Goal: Communication & Community: Answer question/provide support

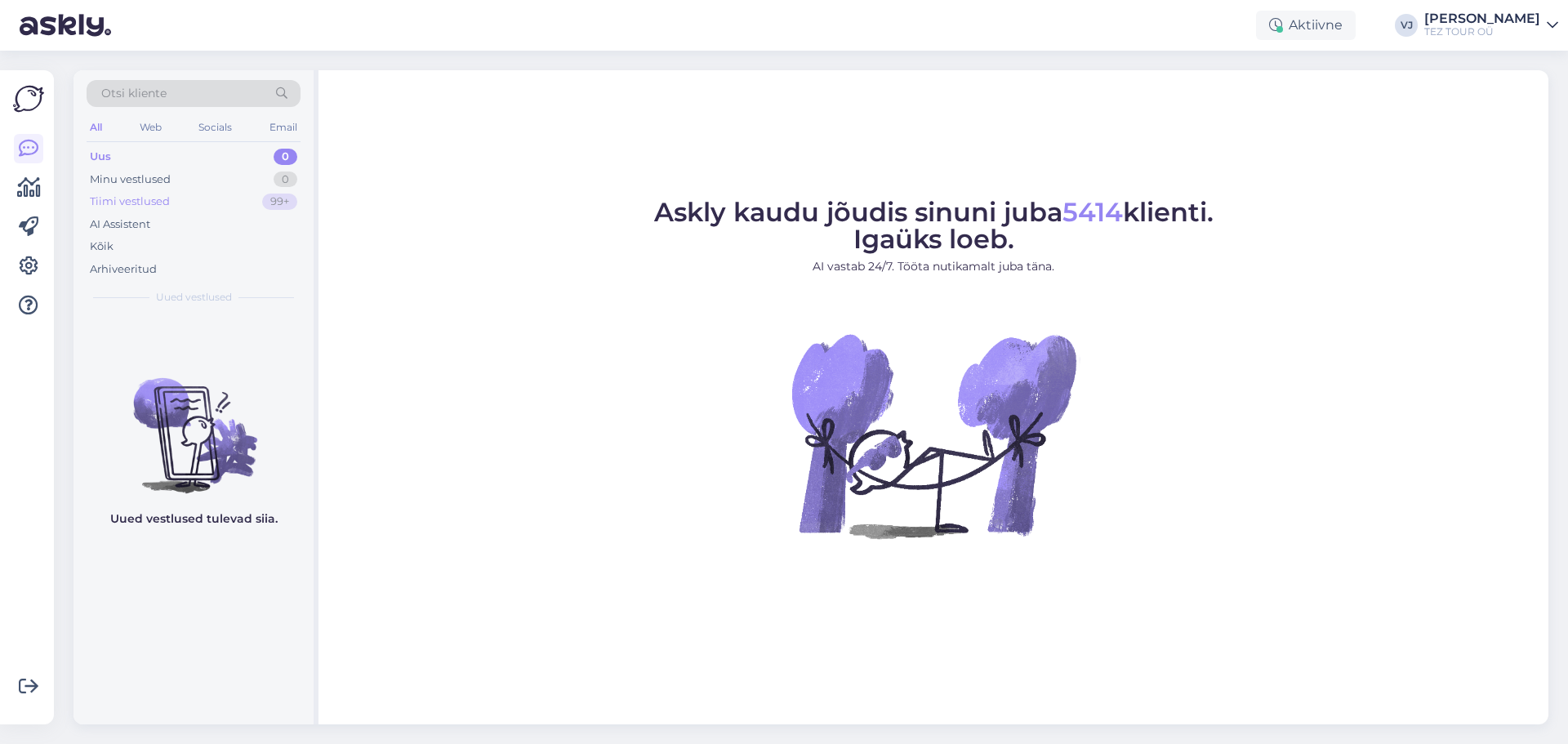
click at [217, 203] on div "Tiimi vestlused 99+" at bounding box center [193, 201] width 214 height 23
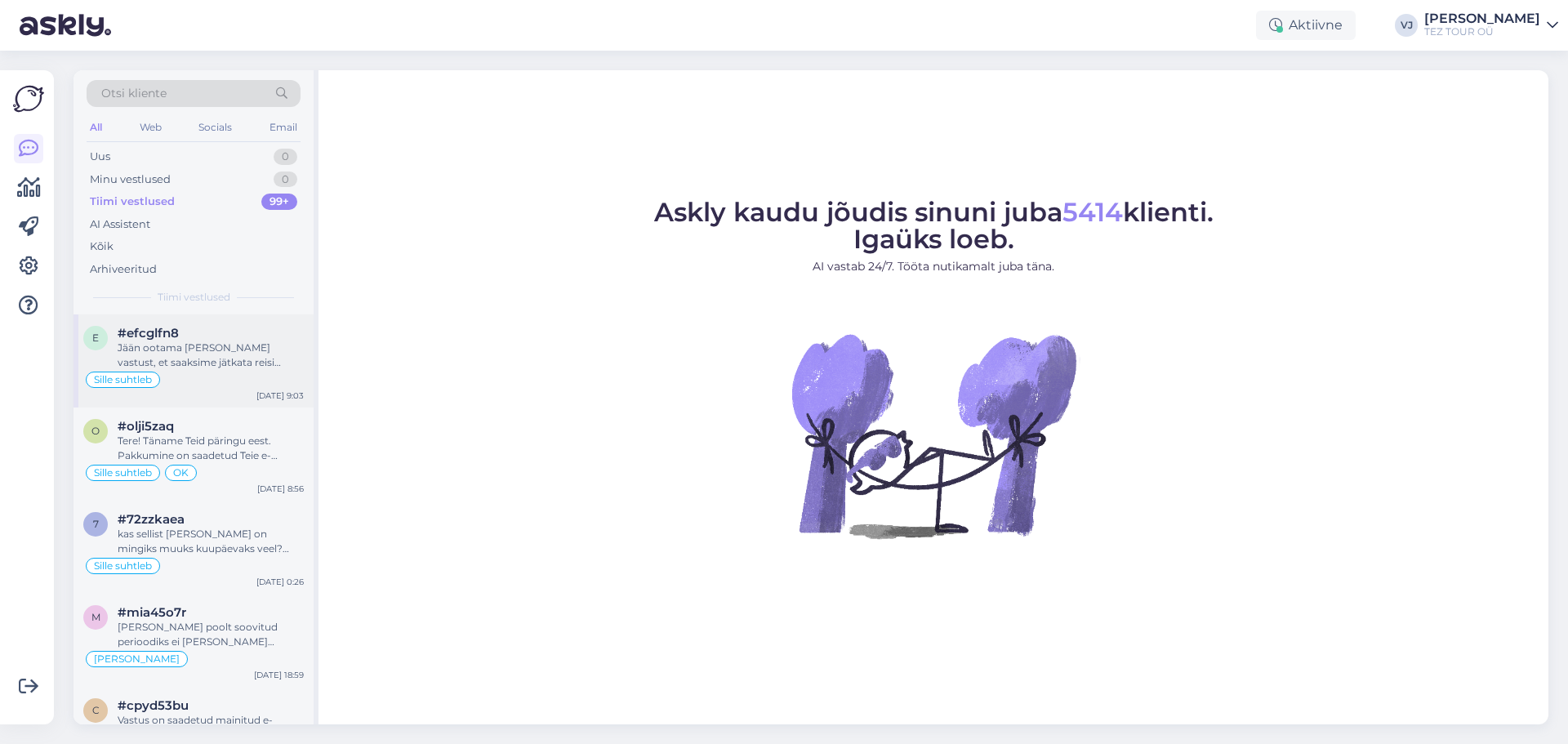
click at [229, 364] on div "Jään ootama [PERSON_NAME] vastust, et saaksime jätkata reisi planeerimisega." at bounding box center [210, 355] width 186 height 30
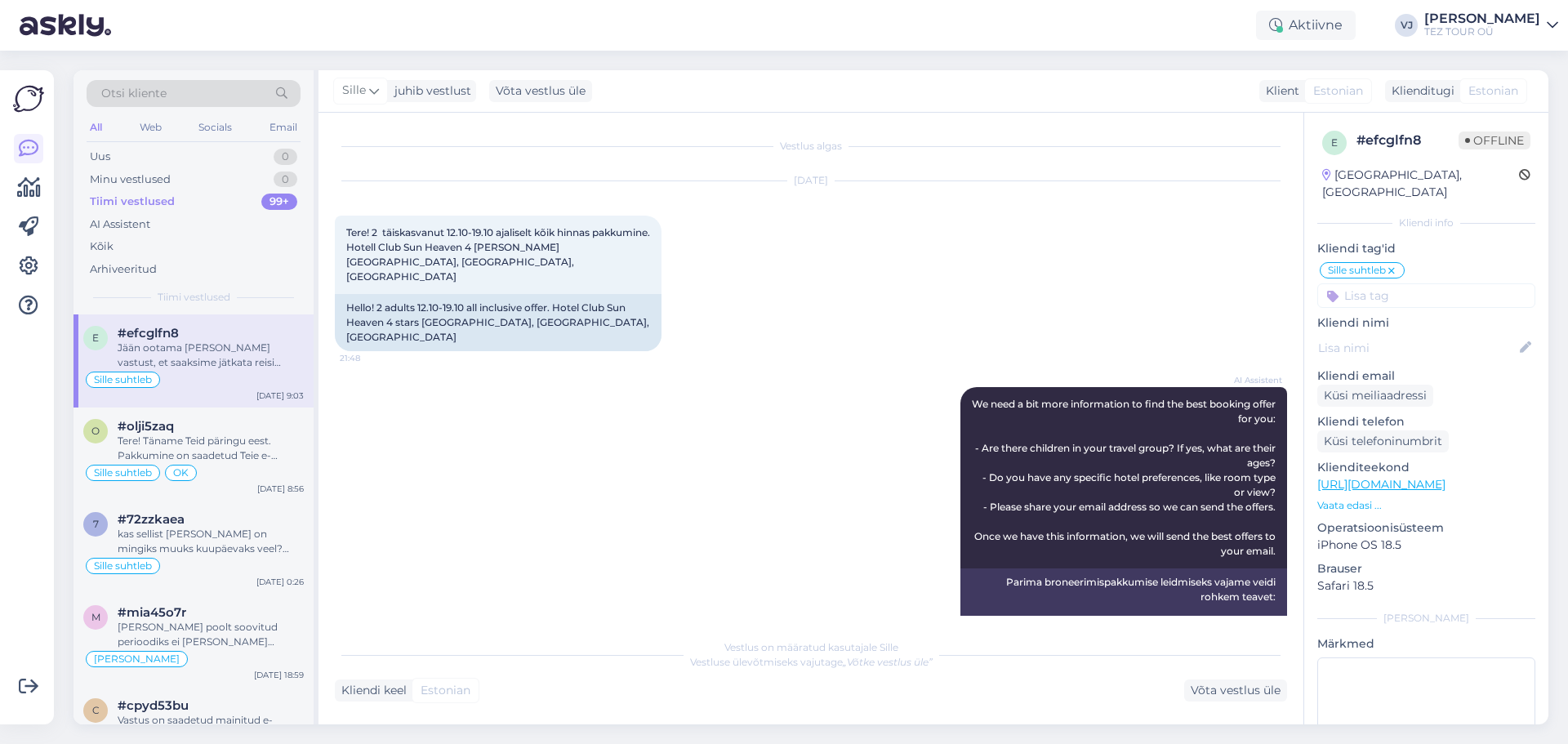
scroll to position [587, 0]
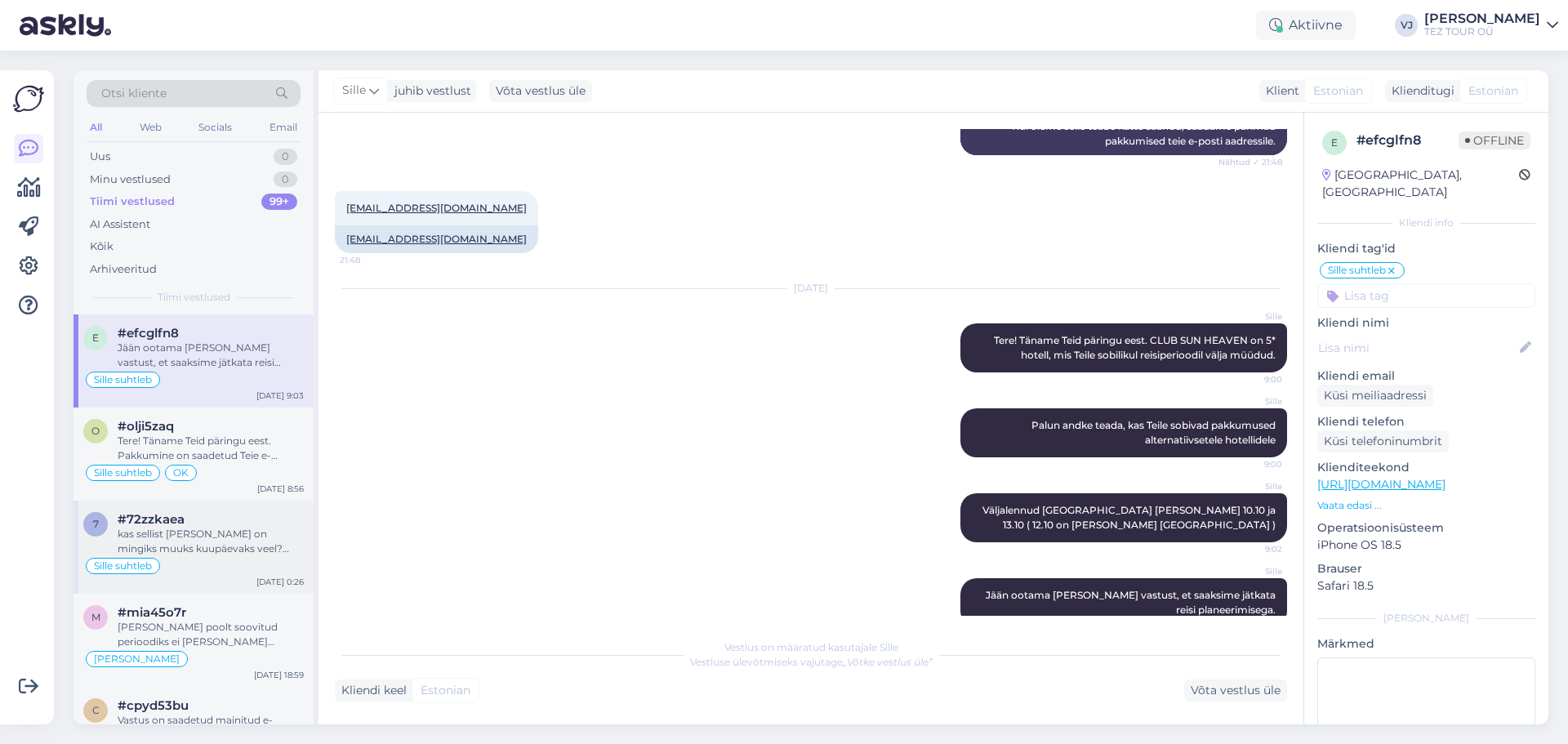
click at [252, 559] on div "Sille suhtleb" at bounding box center [194, 565] width 221 height 19
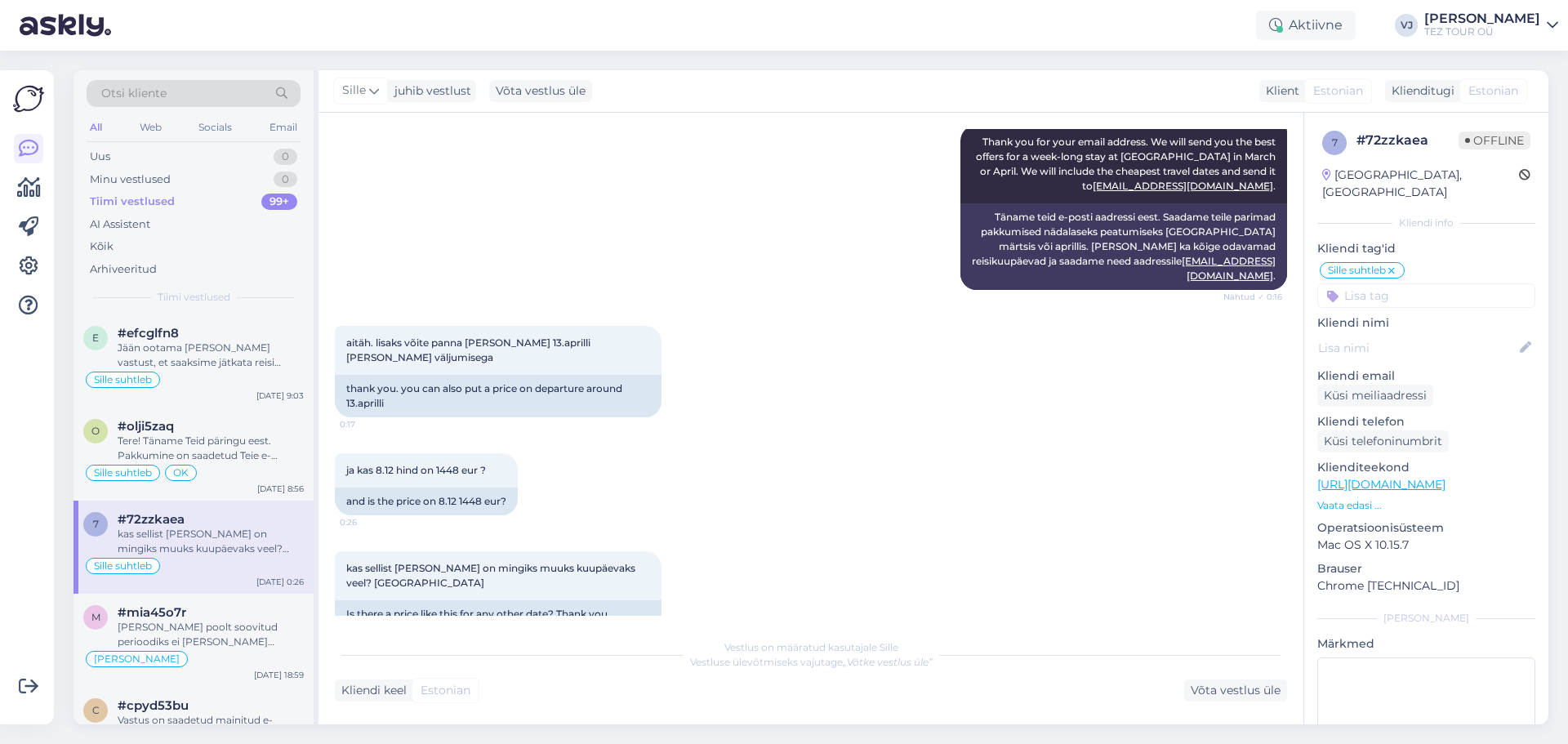
scroll to position [934, 0]
click at [266, 458] on div "Tere! Täname Teid päringu eest. Pakkumine on saadetud Teie e-mailile. Jääme oot…" at bounding box center [210, 448] width 186 height 30
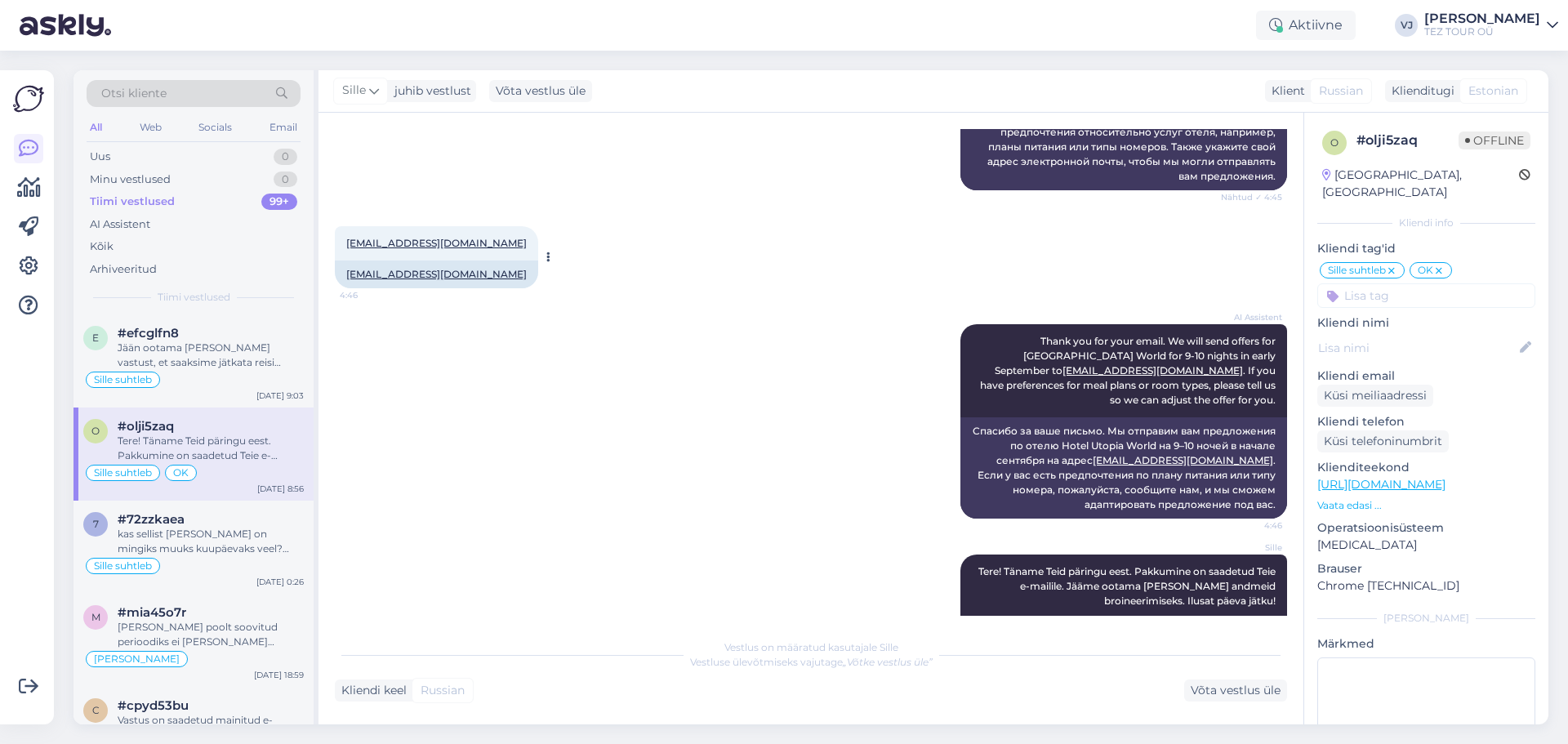
scroll to position [408, 0]
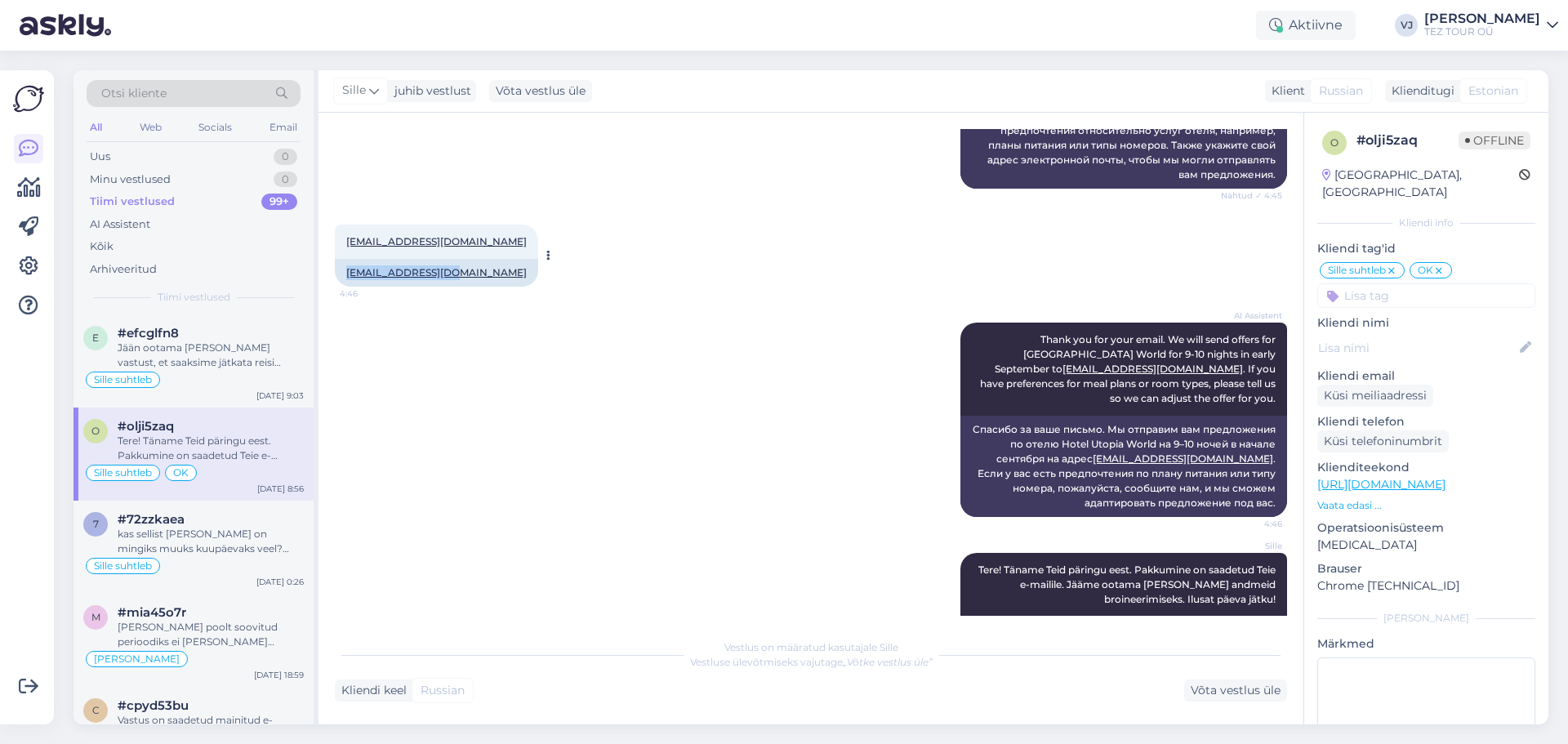
drag, startPoint x: 454, startPoint y: 270, endPoint x: 339, endPoint y: 278, distance: 115.3
click at [339, 278] on div "[EMAIL_ADDRESS][DOMAIN_NAME]" at bounding box center [436, 272] width 203 height 28
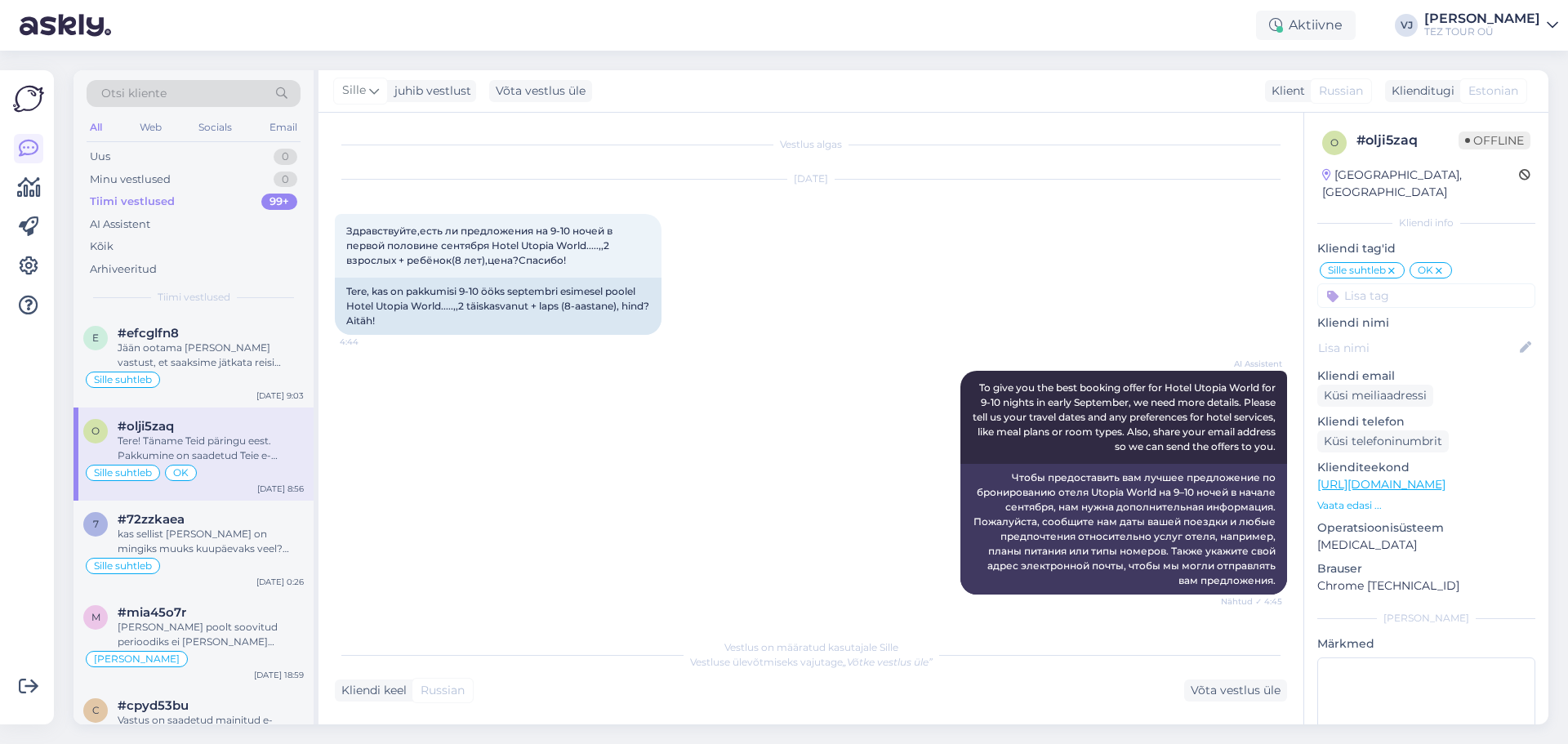
scroll to position [1, 0]
click at [206, 362] on div "Jään ootama [PERSON_NAME] vastust, et saaksime jätkata reisi planeerimisega." at bounding box center [210, 355] width 186 height 30
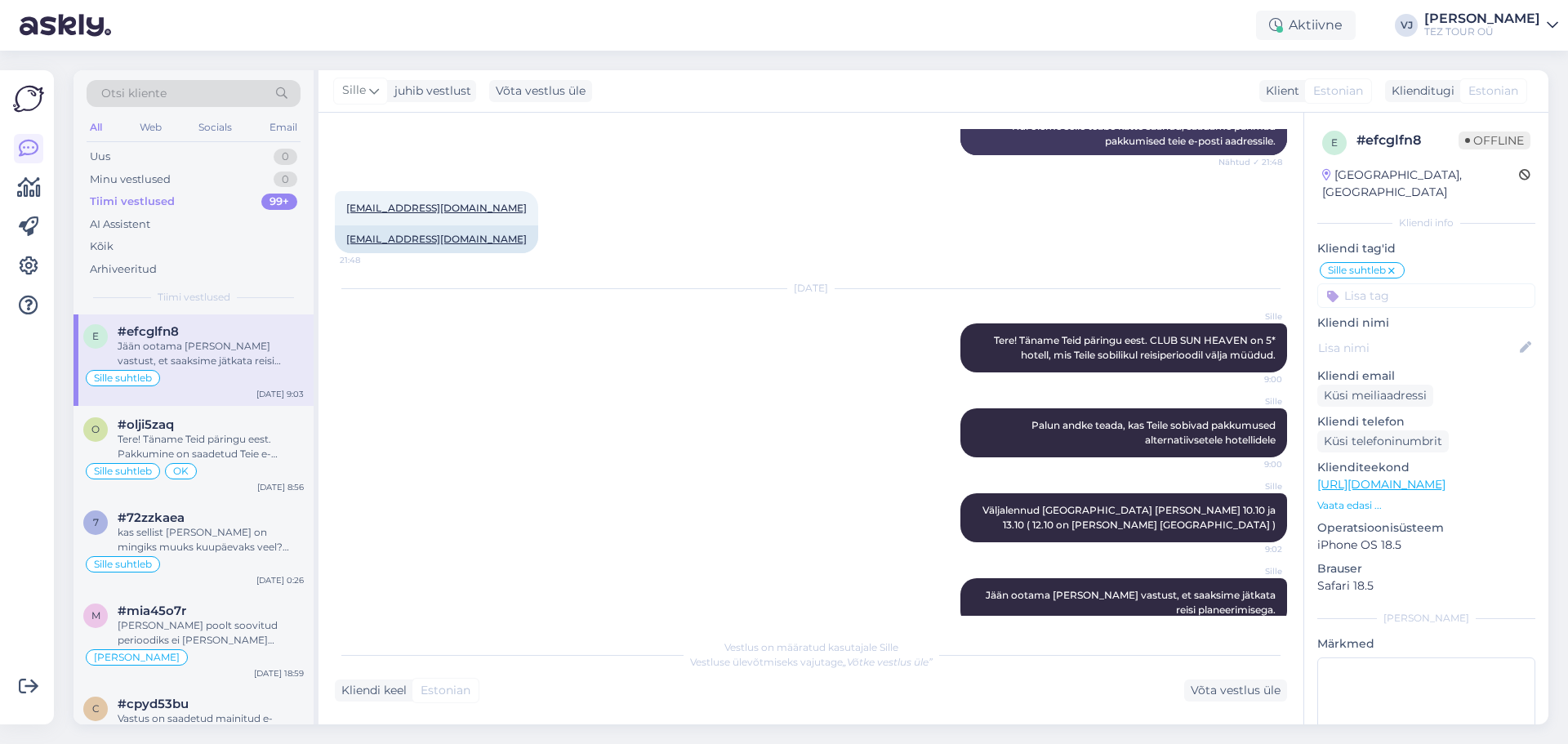
scroll to position [3, 0]
click at [240, 141] on div "All Web Socials Email" at bounding box center [193, 129] width 214 height 25
click at [236, 161] on div "Uus 0" at bounding box center [193, 157] width 214 height 23
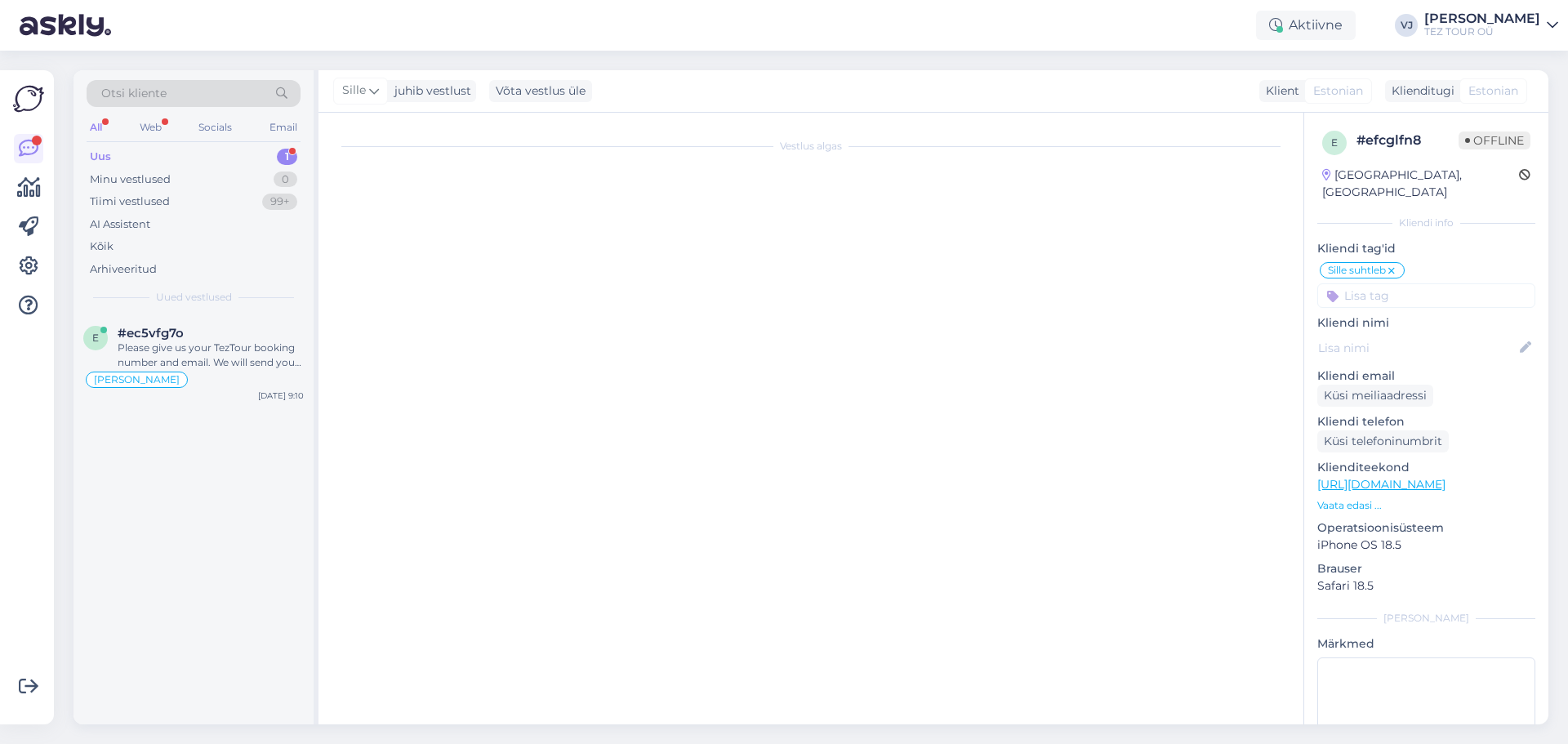
scroll to position [1018, 0]
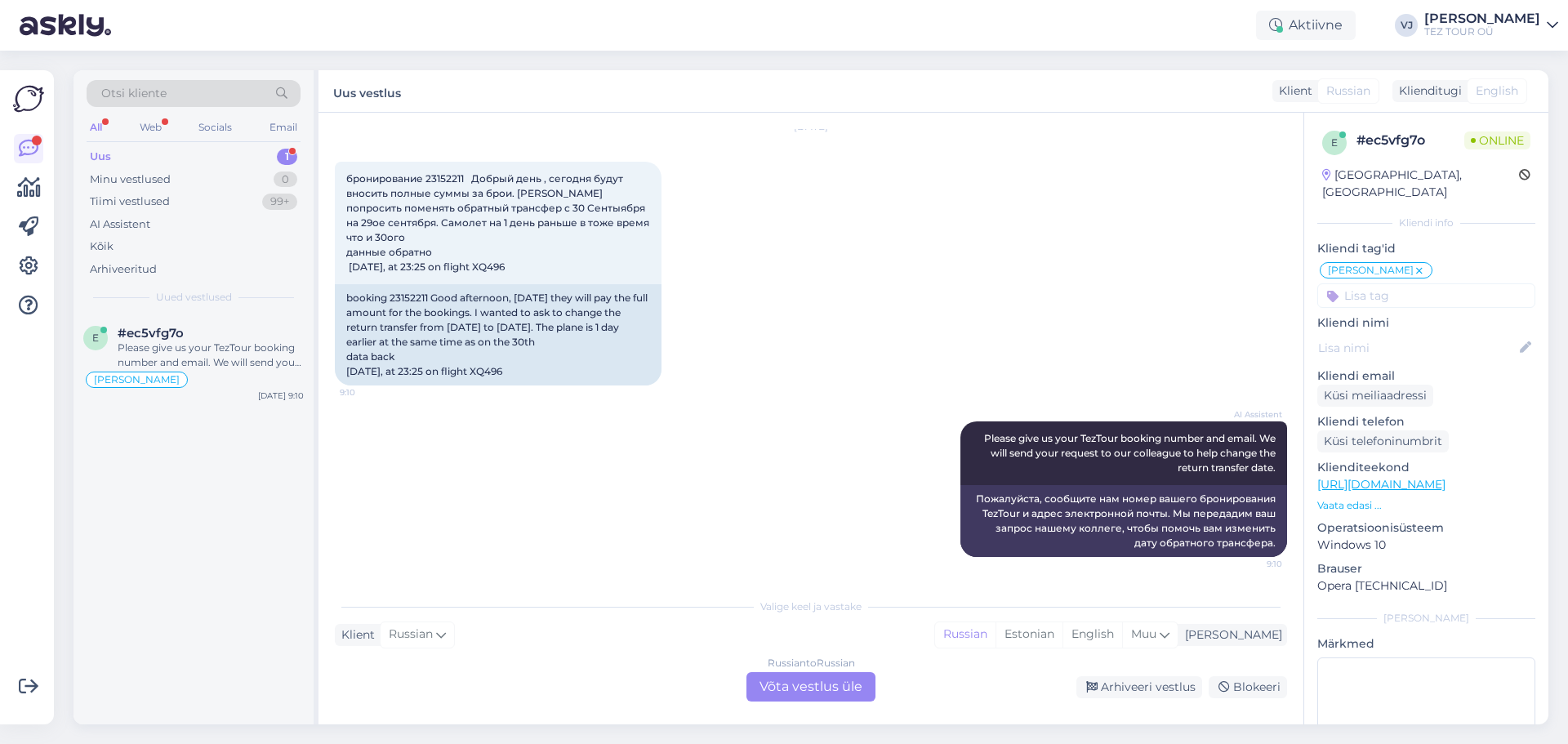
drag, startPoint x: 953, startPoint y: 174, endPoint x: 938, endPoint y: 176, distance: 15.1
click at [938, 176] on div "[DATE] бронирование 23152211 Добрый день , сегодня будут вносить полные суммы з…" at bounding box center [810, 256] width 952 height 294
